Goal: Transaction & Acquisition: Purchase product/service

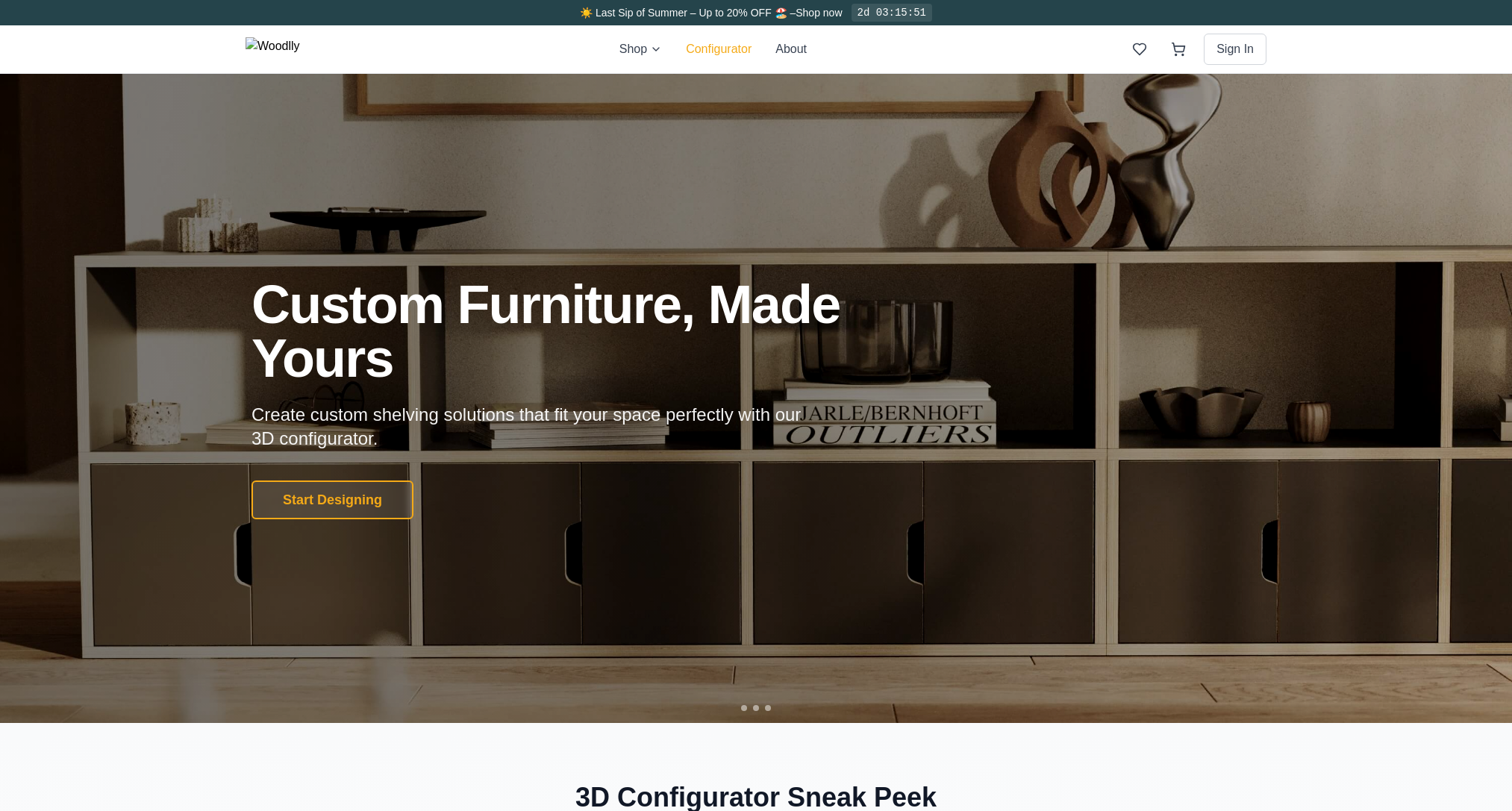
click at [752, 51] on button "Configurator" at bounding box center [718, 49] width 66 height 18
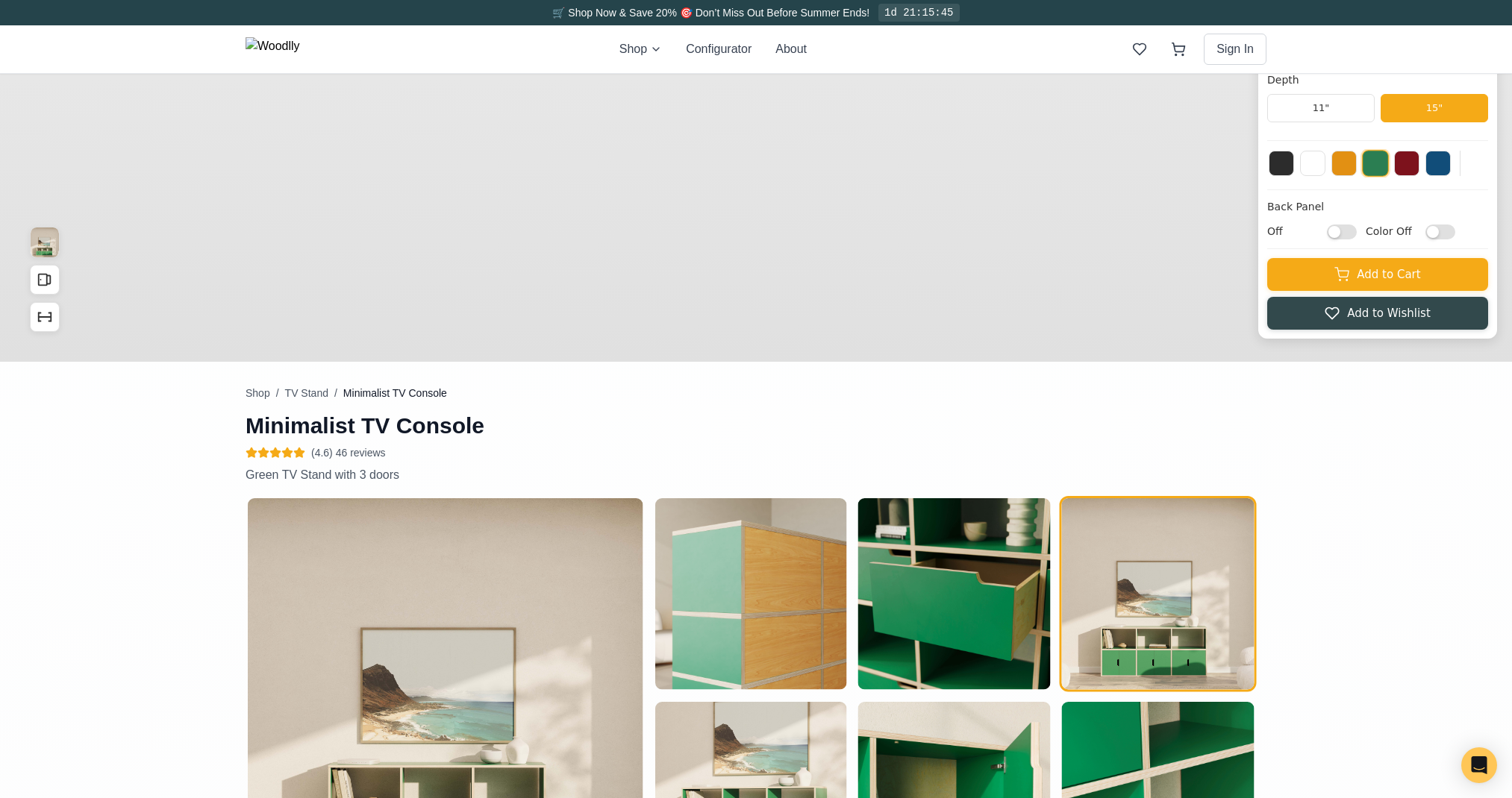
type input "63"
type input "2"
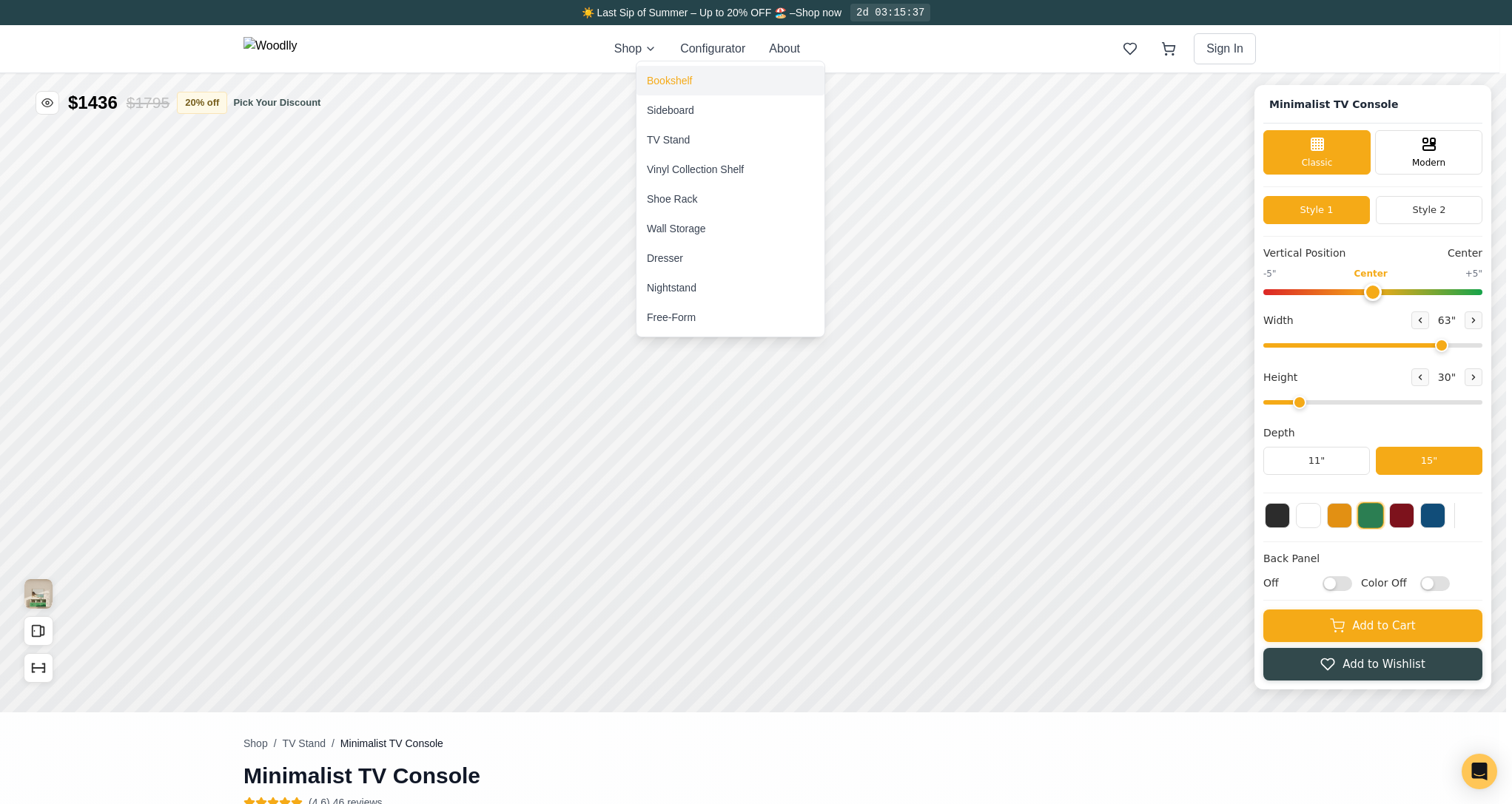
click at [656, 77] on div "Bookshelf" at bounding box center [669, 80] width 45 height 15
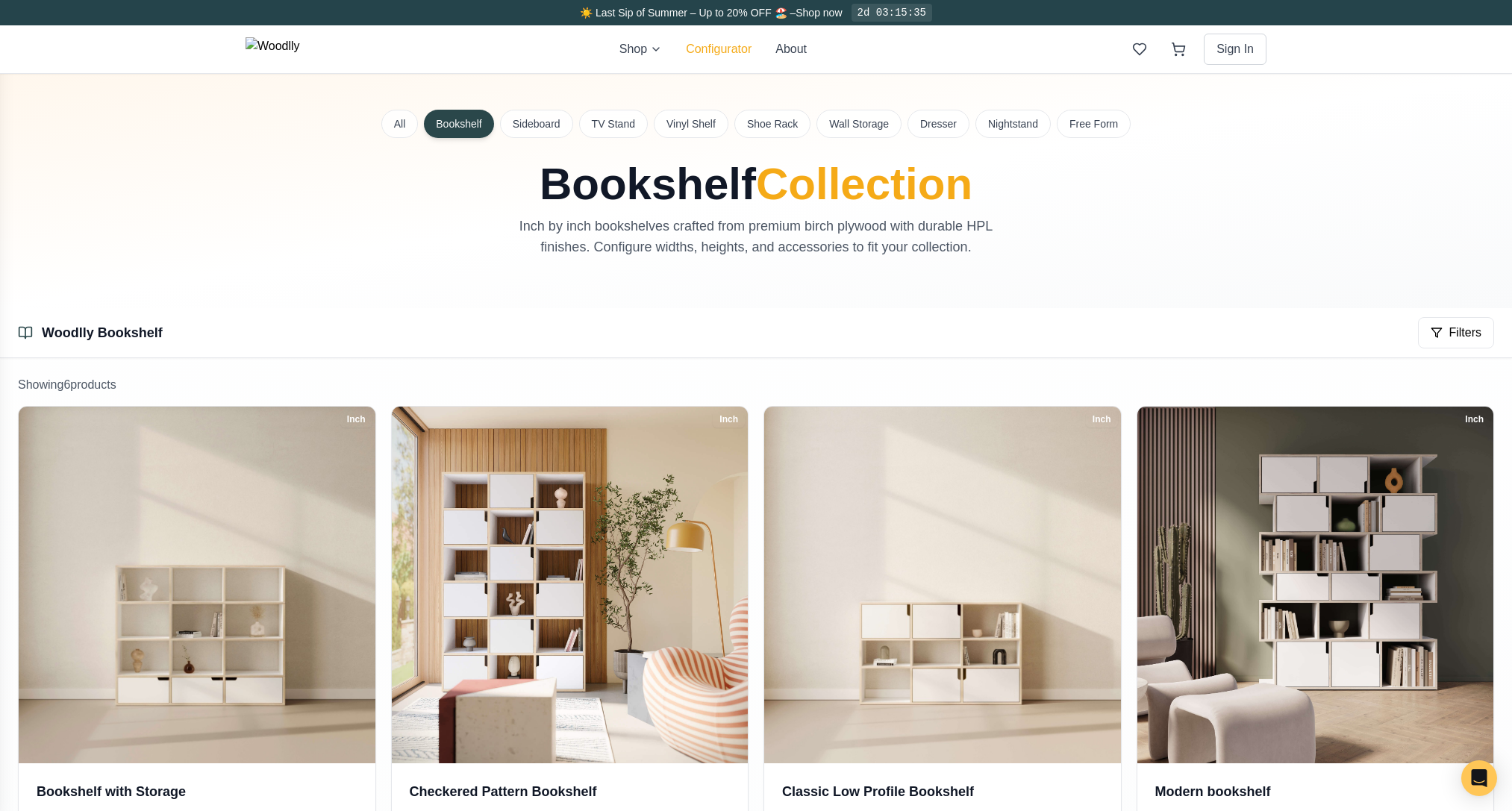
click at [738, 49] on button "Configurator" at bounding box center [718, 49] width 66 height 18
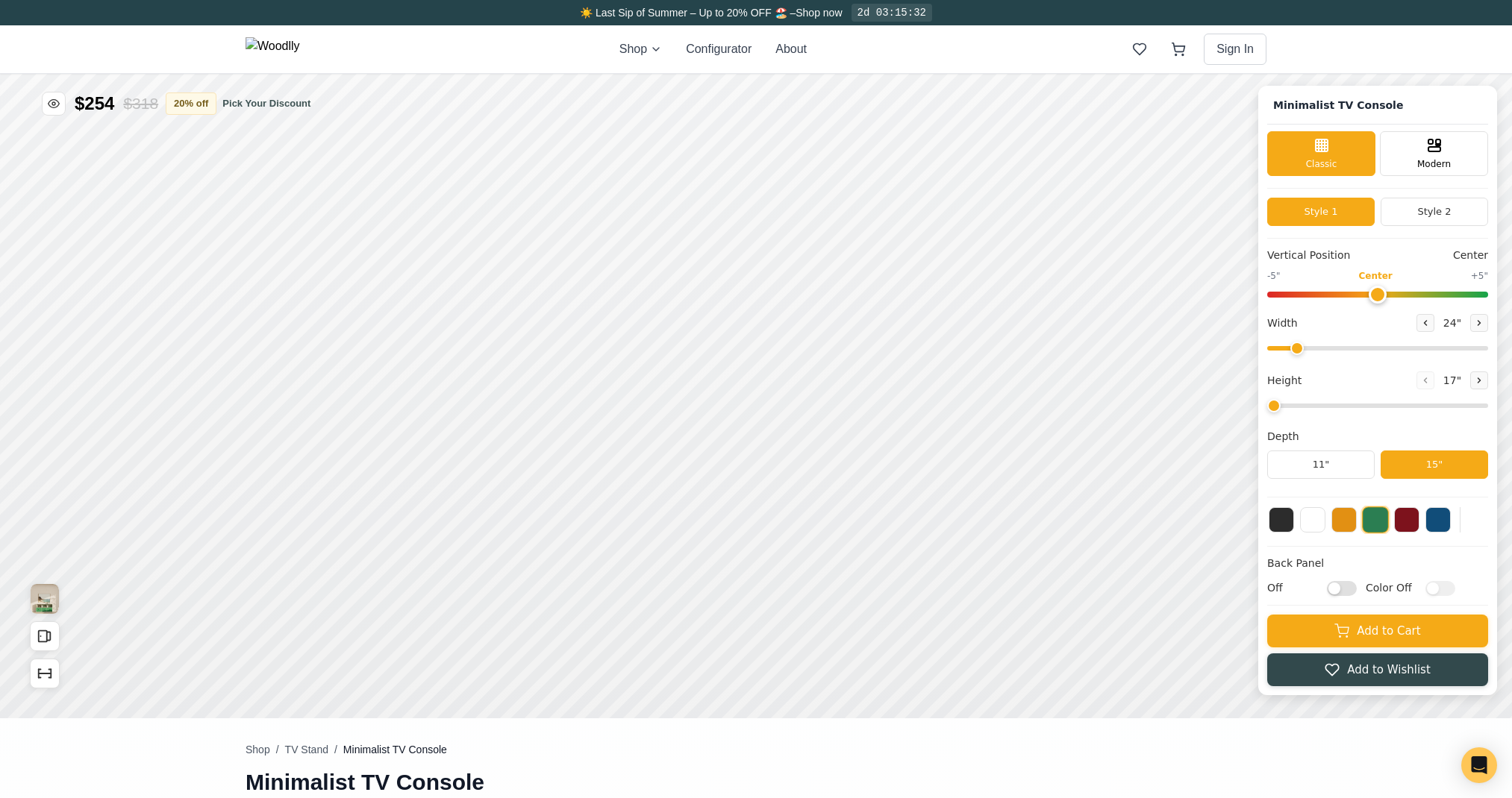
type input "63"
type input "2"
drag, startPoint x: 1459, startPoint y: 349, endPoint x: 1333, endPoint y: 349, distance: 126.0
type input "30"
click at [1333, 349] on input "range" at bounding box center [1377, 349] width 221 height 5
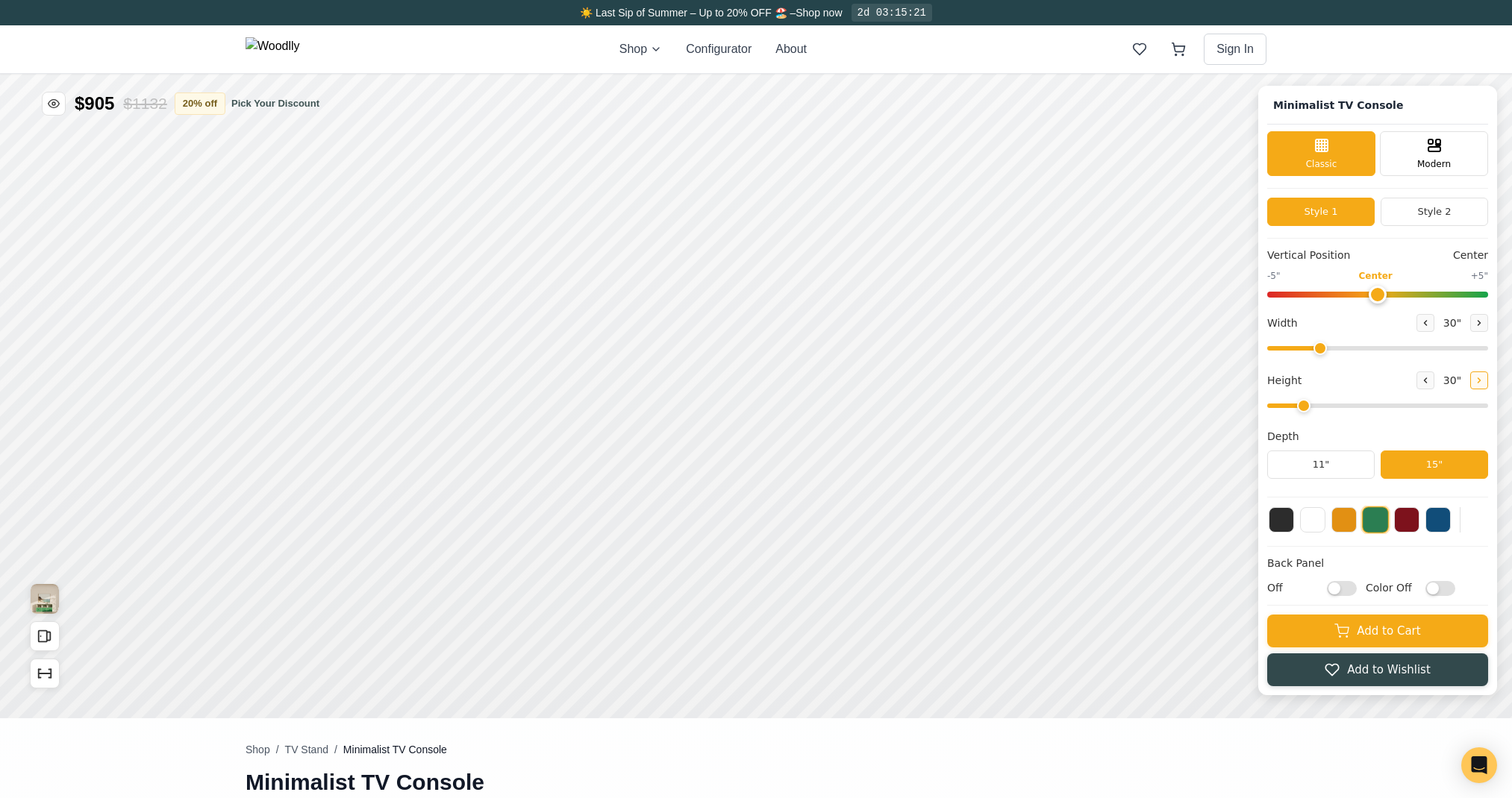
click at [1483, 381] on icon at bounding box center [1479, 380] width 9 height 9
type input "4"
click at [1292, 524] on button at bounding box center [1281, 518] width 25 height 25
click at [1351, 461] on button "11"" at bounding box center [1321, 464] width 108 height 29
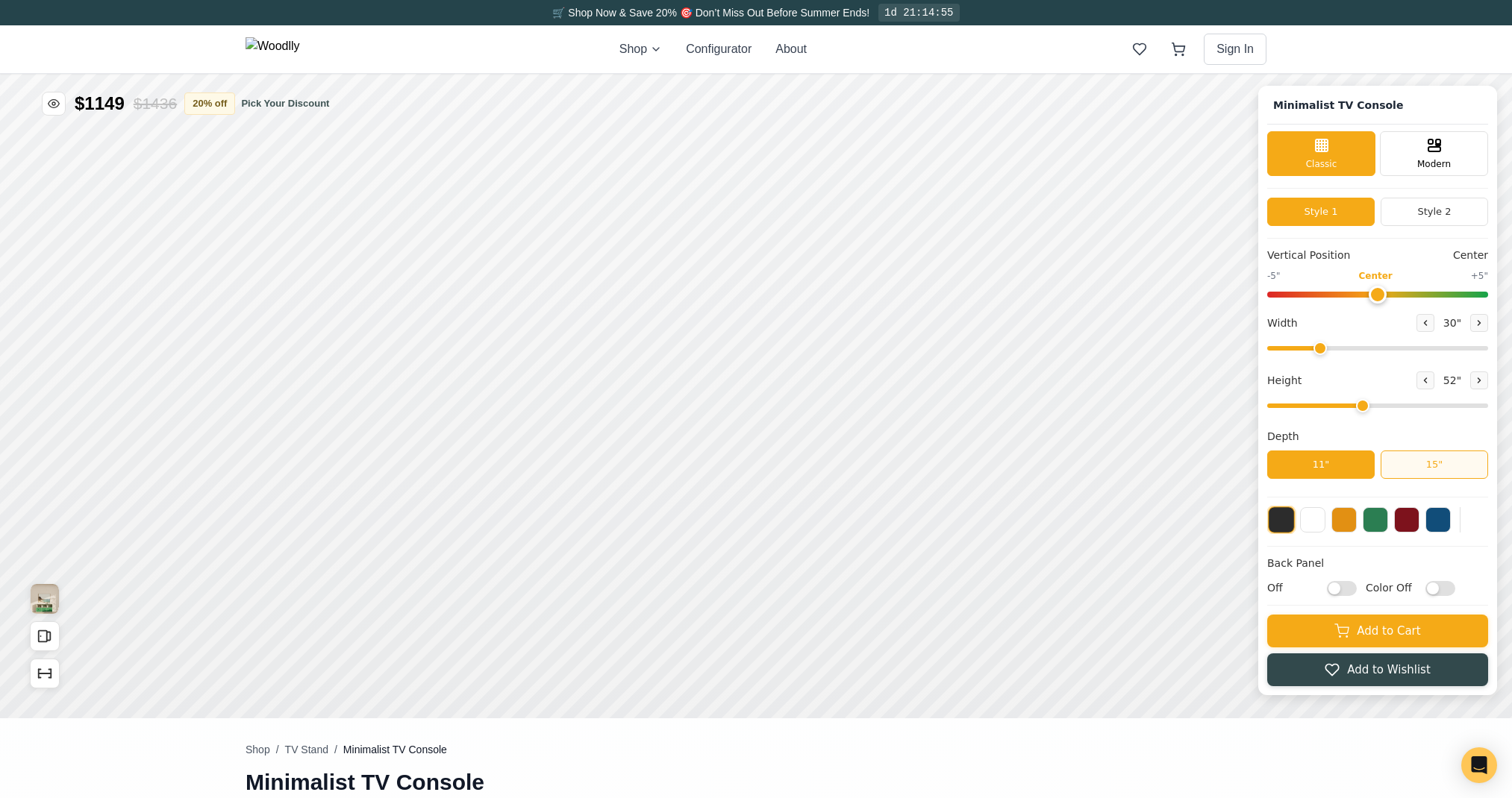
click at [1459, 463] on button "15"" at bounding box center [1434, 464] width 108 height 29
click at [579, 492] on div "12"" at bounding box center [587, 486] width 17 height 17
